Goal: Contribute content

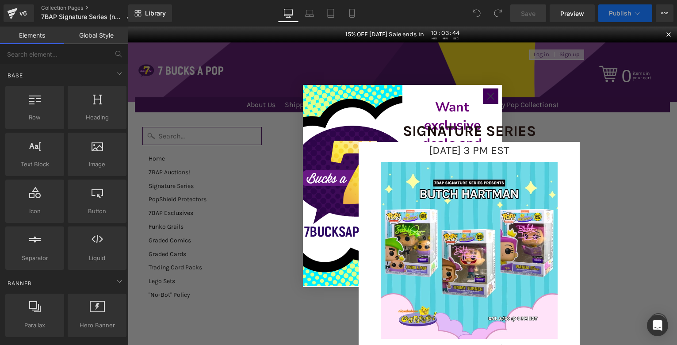
click at [487, 92] on circle "Close dialog" at bounding box center [491, 95] width 15 height 15
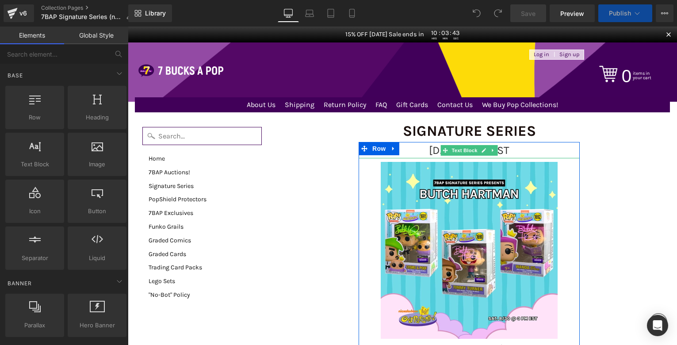
click at [429, 153] on span "[DATE] 3 PM EST" at bounding box center [469, 150] width 81 height 13
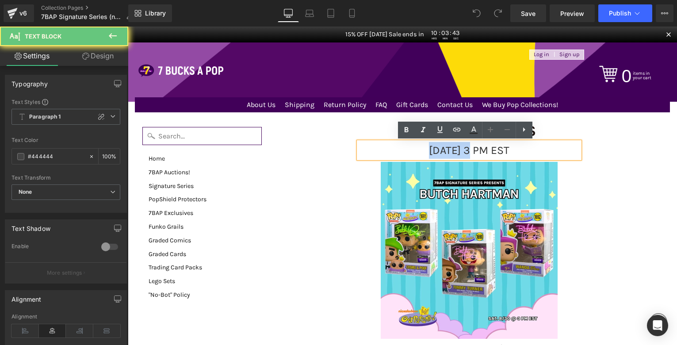
click at [429, 151] on span "[DATE] 3 PM EST" at bounding box center [469, 150] width 81 height 13
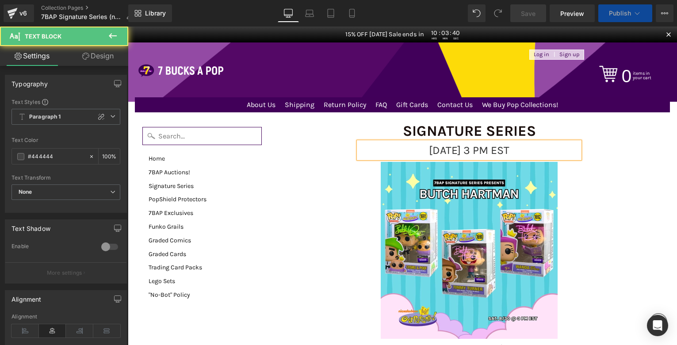
click at [437, 150] on span "[DATE] 3 PM EST" at bounding box center [469, 150] width 81 height 13
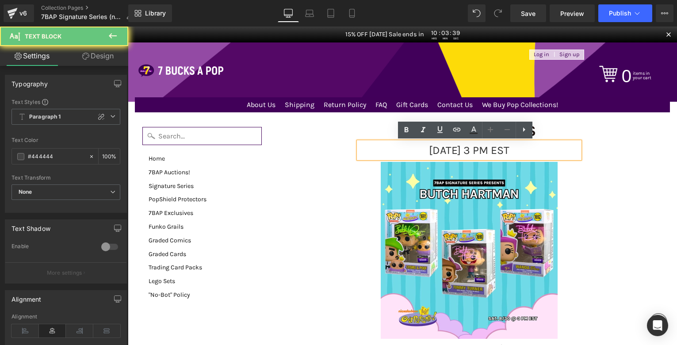
drag, startPoint x: 437, startPoint y: 150, endPoint x: 472, endPoint y: 148, distance: 35.0
click at [472, 148] on span "[DATE] 3 PM EST" at bounding box center [469, 150] width 81 height 13
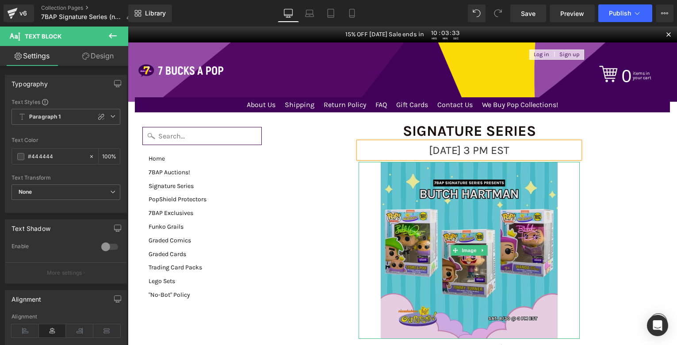
click at [427, 212] on img at bounding box center [469, 250] width 177 height 177
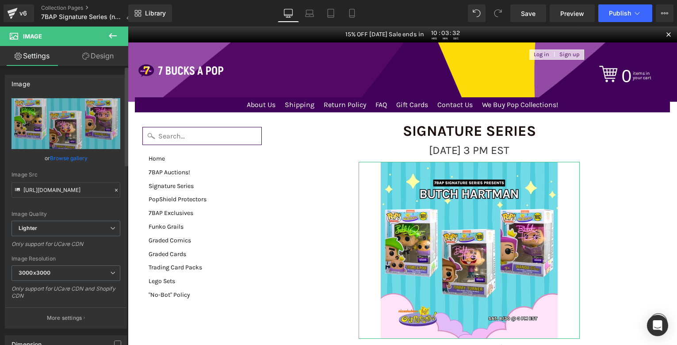
click at [61, 157] on link "Browse gallery" at bounding box center [69, 157] width 38 height 15
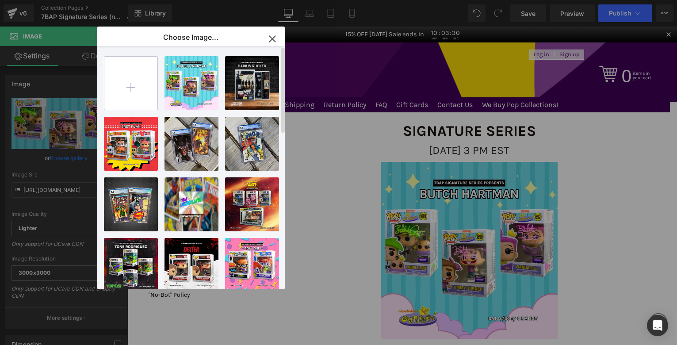
click at [122, 85] on input "file" at bounding box center [130, 83] width 53 height 53
type input "C:\fakepath\9_2_SS_Web.webp"
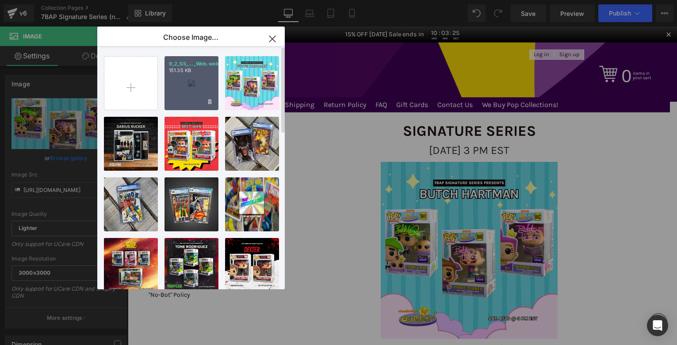
click at [188, 84] on div "9_2_SS_..._Web.webp 151.35 KB" at bounding box center [192, 83] width 54 height 54
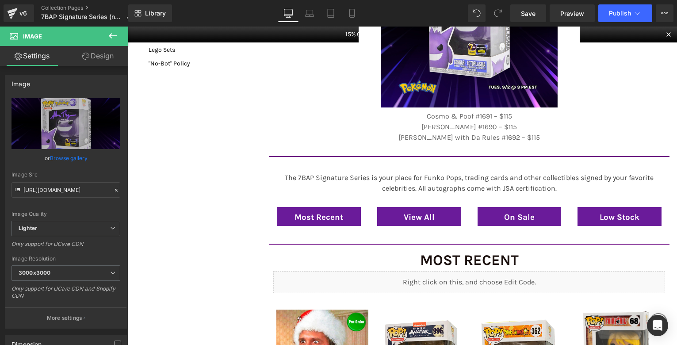
scroll to position [222, 0]
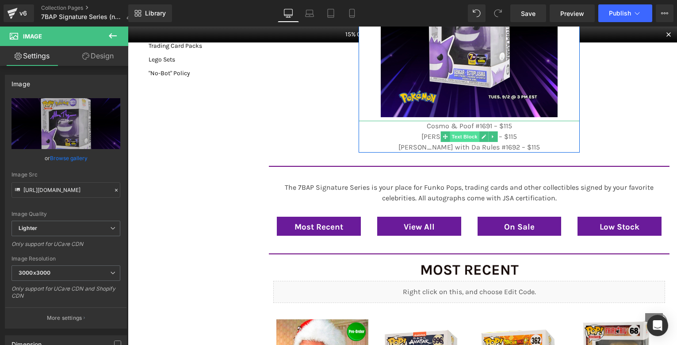
click at [456, 137] on span "Text Block" at bounding box center [464, 136] width 29 height 11
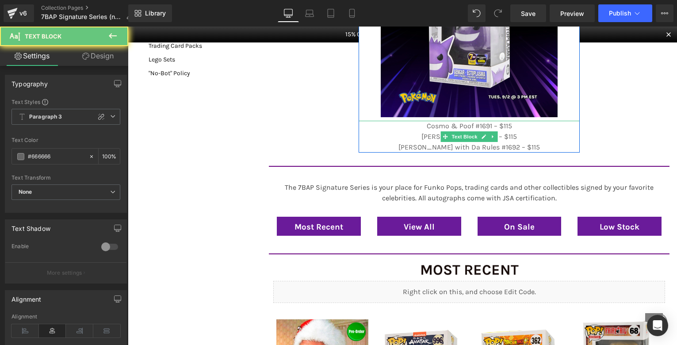
click at [529, 138] on p "[PERSON_NAME] #1690 – $115" at bounding box center [469, 136] width 221 height 11
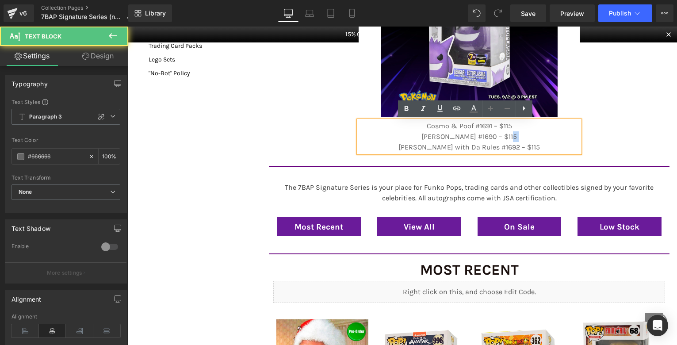
click at [529, 138] on p "[PERSON_NAME] #1690 – $115" at bounding box center [469, 136] width 221 height 11
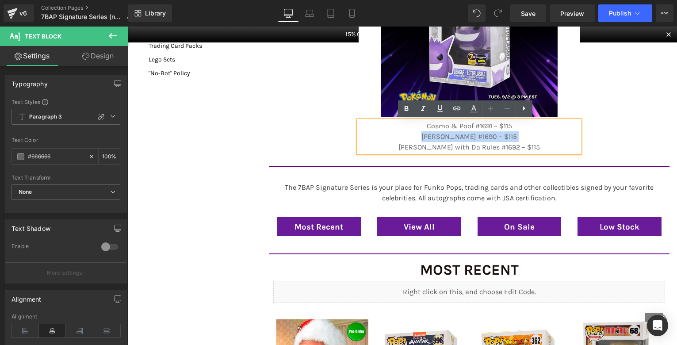
click at [529, 138] on p "[PERSON_NAME] #1690 – $115" at bounding box center [469, 136] width 221 height 11
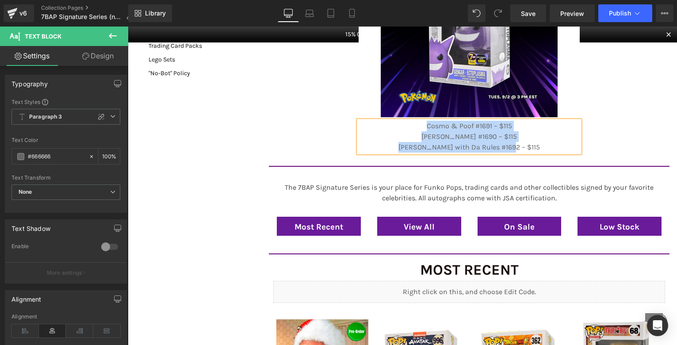
paste div
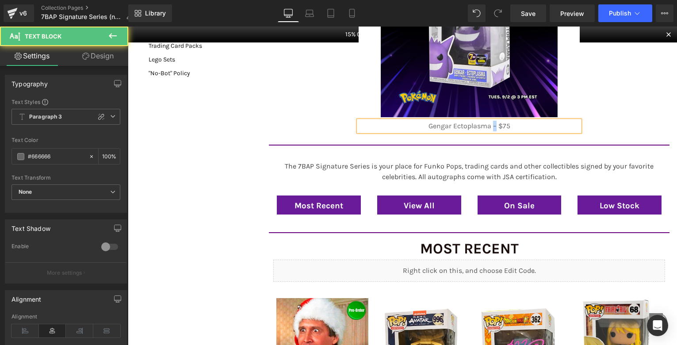
click at [489, 127] on p "Gengar Ectoplasma – $75" at bounding box center [469, 126] width 221 height 11
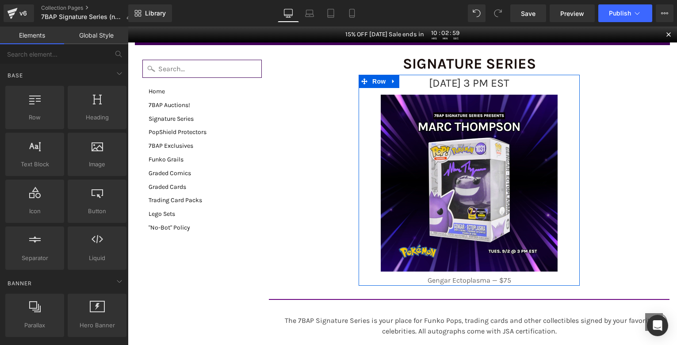
scroll to position [0, 0]
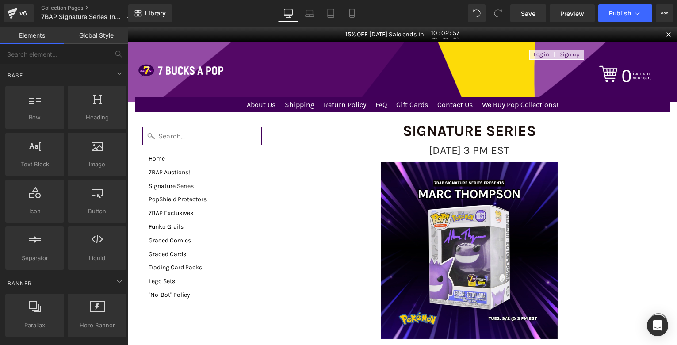
click at [525, 17] on span "Save" at bounding box center [528, 13] width 15 height 9
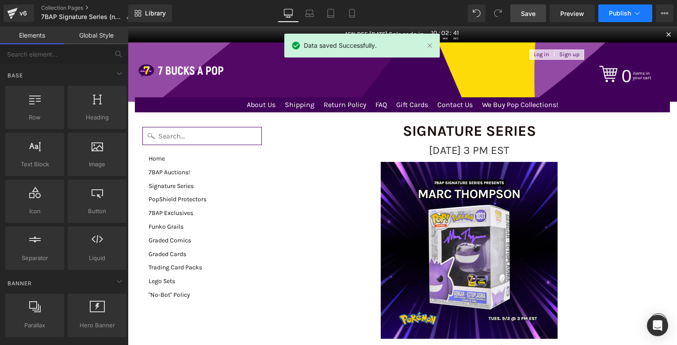
click at [619, 12] on span "Publish" at bounding box center [620, 13] width 22 height 7
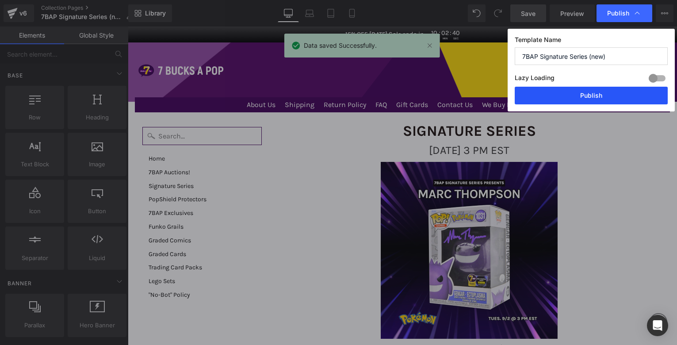
drag, startPoint x: 588, startPoint y: 98, endPoint x: 460, endPoint y: 69, distance: 132.0
click at [588, 98] on button "Publish" at bounding box center [591, 96] width 153 height 18
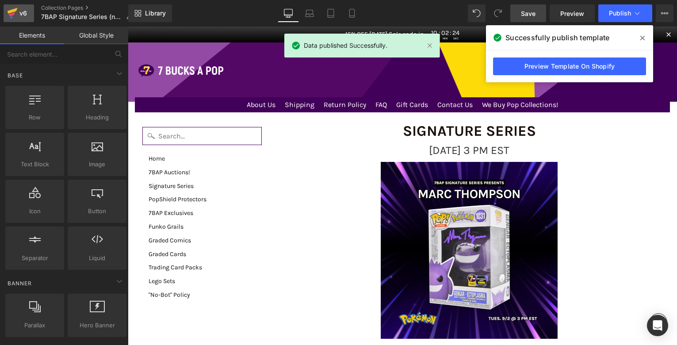
click at [22, 13] on div "v6" at bounding box center [23, 14] width 11 height 12
